Goal: Transaction & Acquisition: Purchase product/service

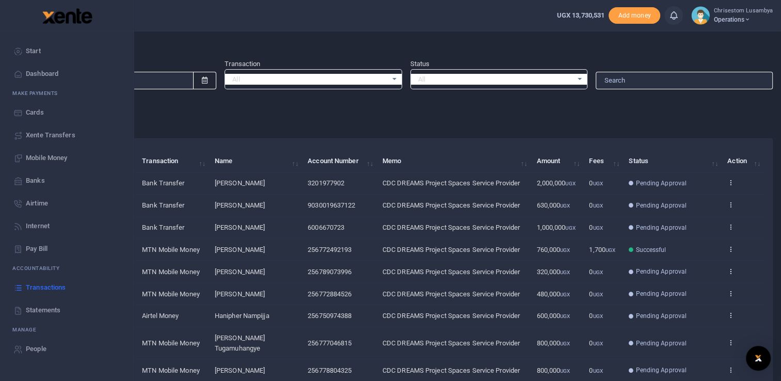
click at [61, 157] on span "Mobile Money" at bounding box center [46, 158] width 41 height 10
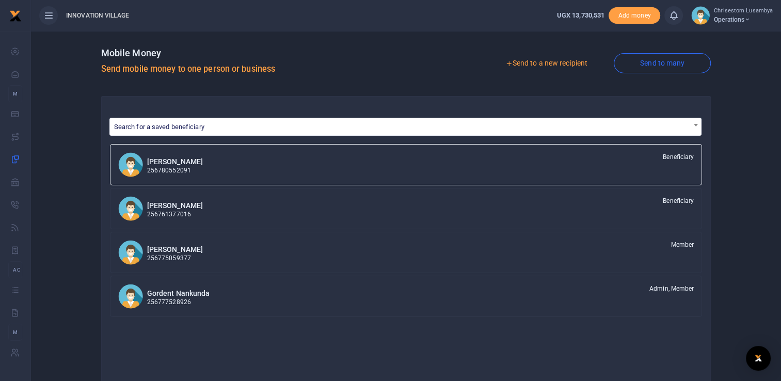
click at [551, 65] on link "Send to a new recipient" at bounding box center [546, 63] width 135 height 19
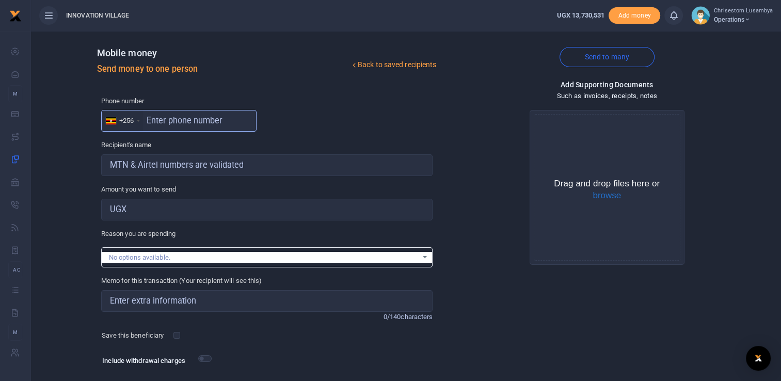
click at [181, 122] on input "text" at bounding box center [178, 121] width 155 height 22
paste input "752516808"
type input "752516808"
type input "[PERSON_NAME]"
type input "752516808"
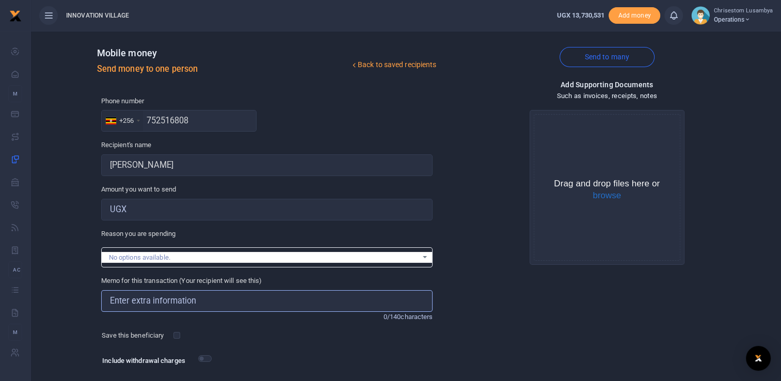
click at [189, 301] on input "Memo for this transaction (Your recipient will see this)" at bounding box center [267, 301] width 332 height 22
type input "CDC DREAMS Project Spaces Service Provider"
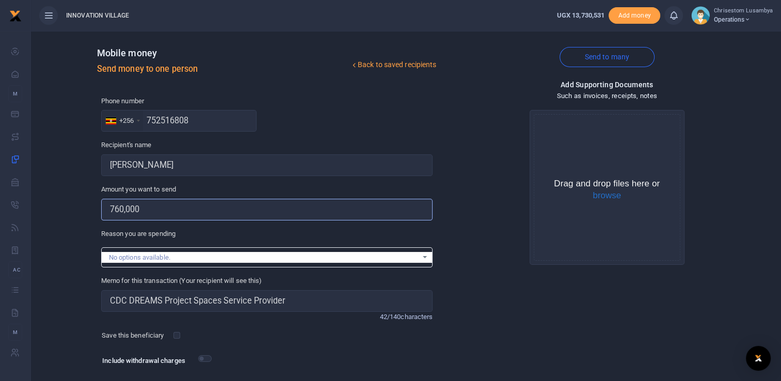
click at [119, 215] on input "760,000" at bounding box center [267, 210] width 332 height 22
type input "2,000,000"
click at [602, 195] on button "browse" at bounding box center [607, 195] width 28 height 9
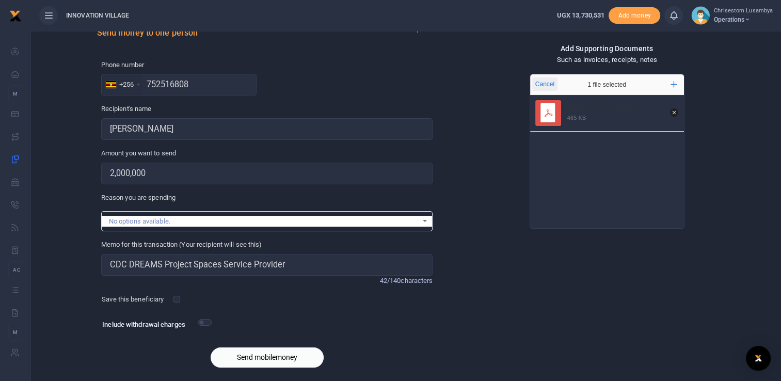
scroll to position [65, 0]
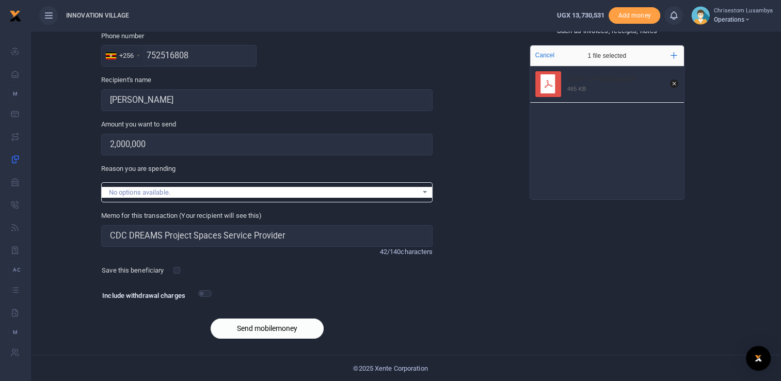
click at [273, 327] on button "Send mobilemoney" at bounding box center [267, 328] width 113 height 20
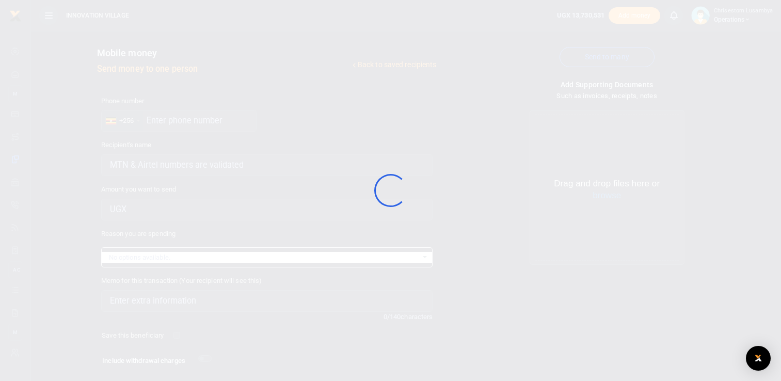
scroll to position [65, 0]
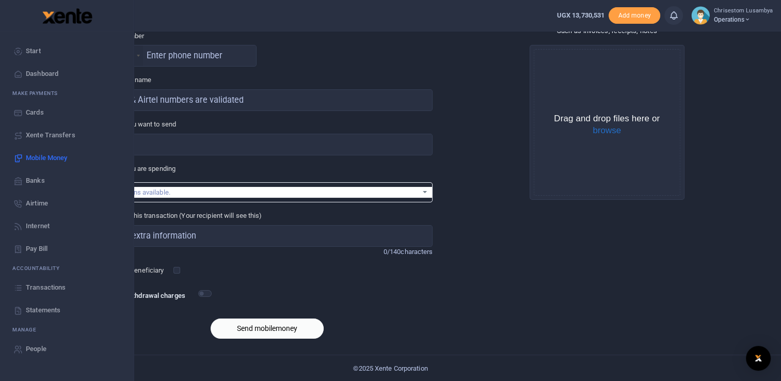
click at [53, 283] on span "Transactions" at bounding box center [46, 287] width 40 height 10
